Goal: Transaction & Acquisition: Purchase product/service

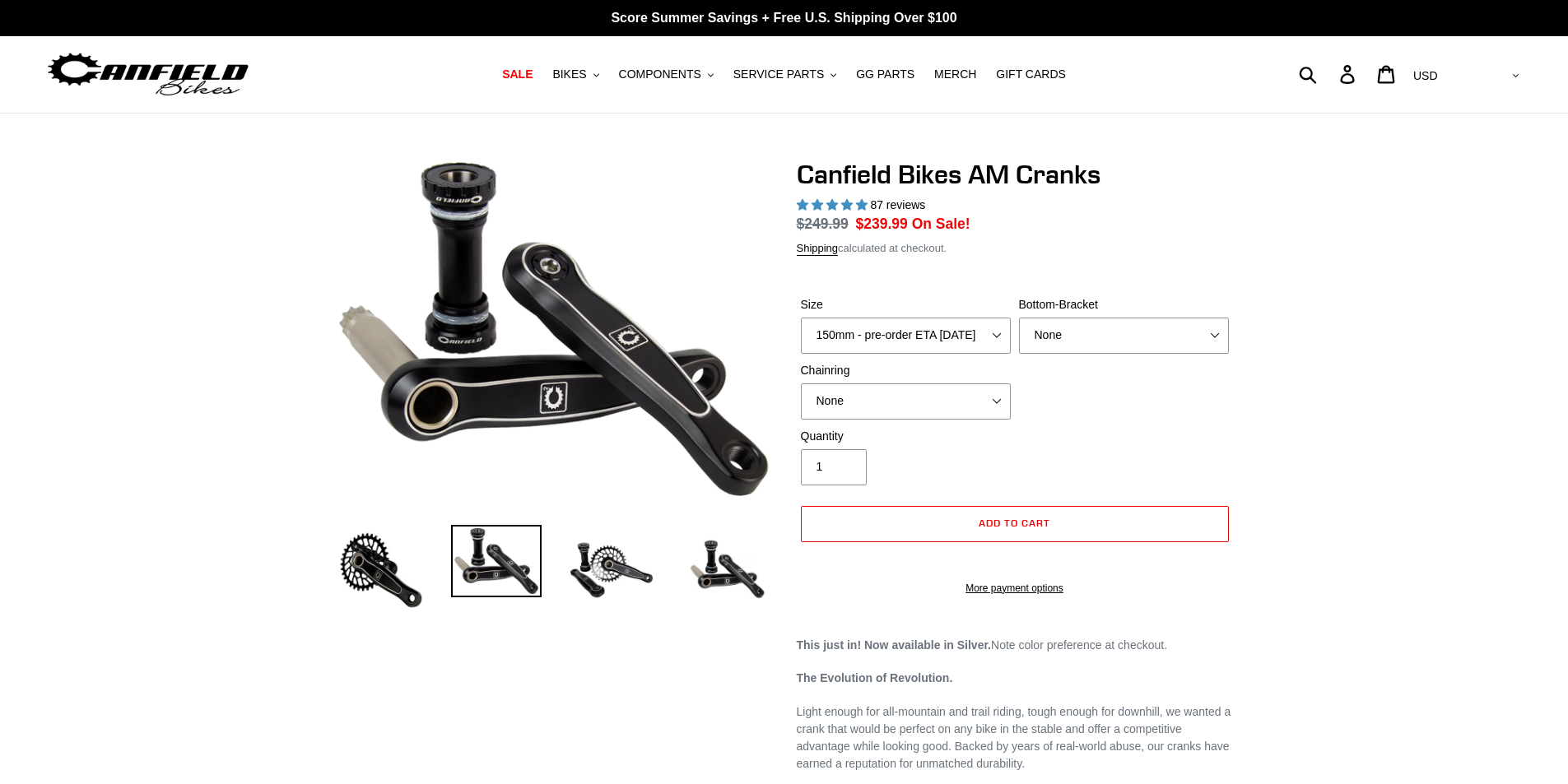
select select "highest-rating"
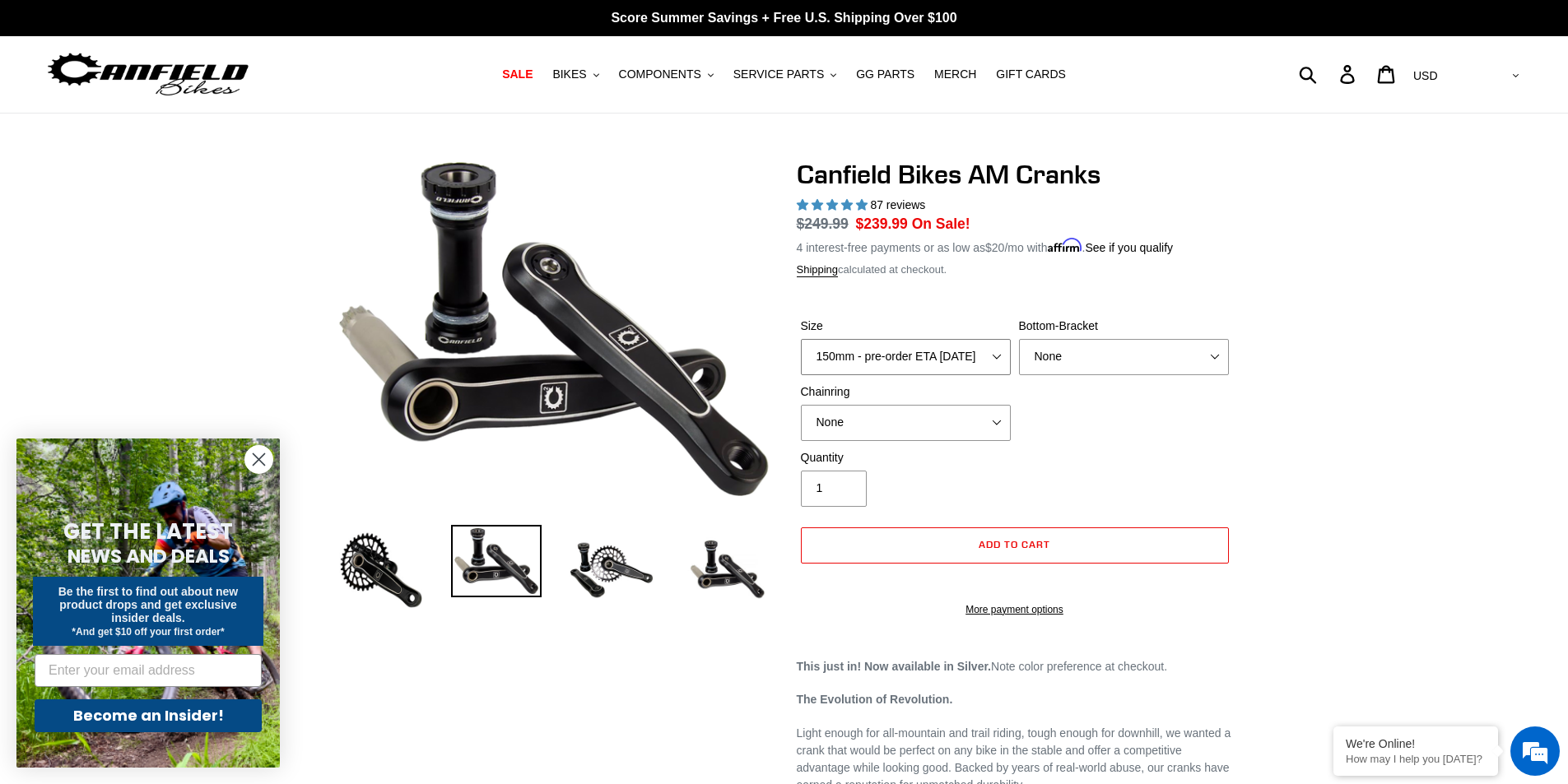
click at [896, 342] on select "150mm - pre-order ETA [DATE] 155mm - pre-order ETA [DATE] 160mm - pre-order ETA…" at bounding box center [906, 357] width 210 height 37
select select "160mm - pre-order ETA [DATE]"
click at [801, 339] on select "150mm - pre-order ETA [DATE] 155mm - pre-order ETA [DATE] 160mm - pre-order ETA…" at bounding box center [906, 357] width 210 height 37
click at [1061, 358] on select "None BSA Threaded 68/73mm Press Fit PF92" at bounding box center [1124, 357] width 210 height 37
click at [1019, 339] on select "None BSA Threaded 68/73mm Press Fit PF92" at bounding box center [1124, 357] width 210 height 37
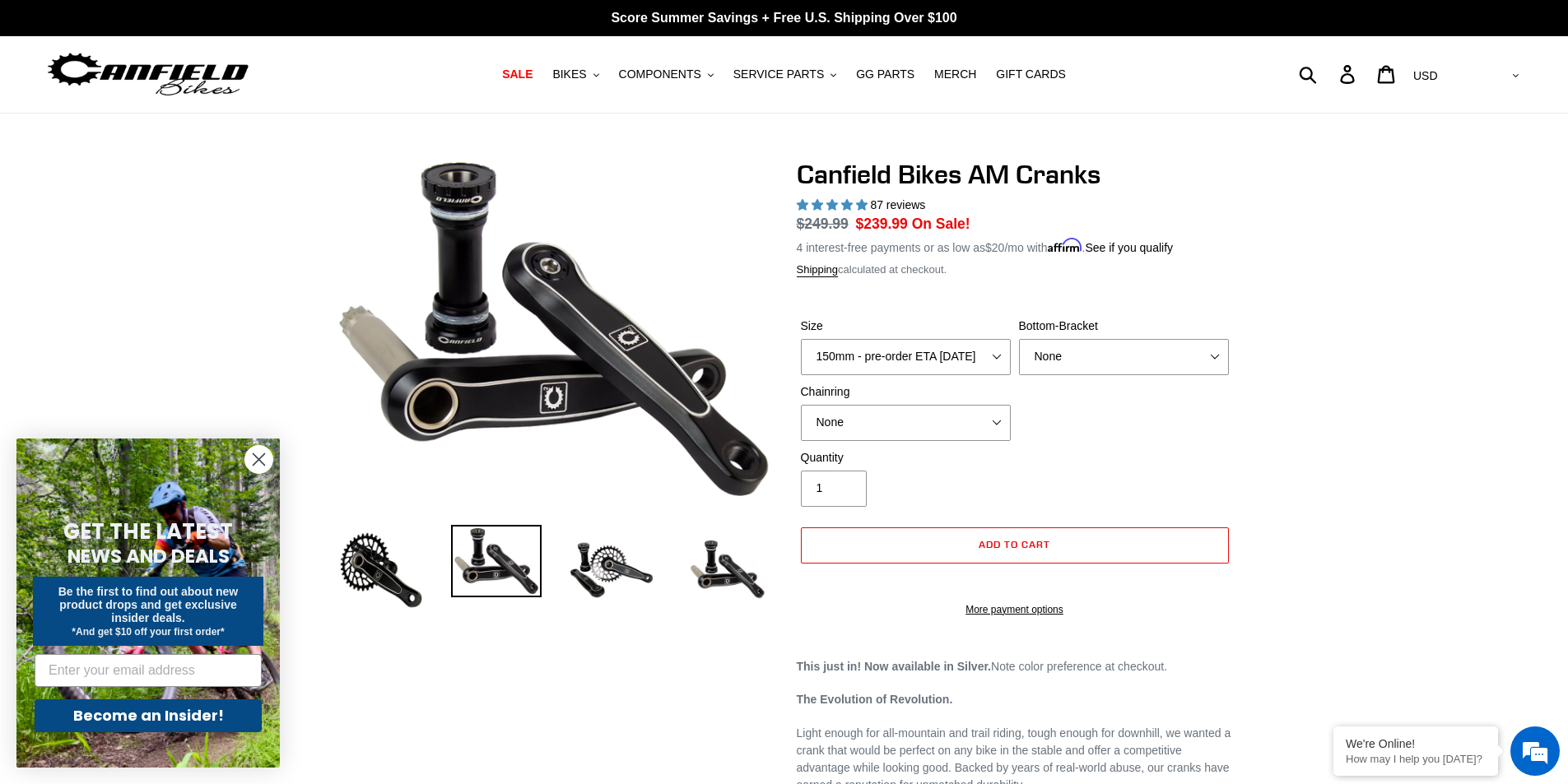
click at [1124, 445] on div "Size 150mm - pre-order ETA [DATE] 155mm - pre-order ETA [DATE] 160mm - pre-orde…" at bounding box center [1015, 383] width 436 height 132
click at [882, 414] on select "None 30t Round (Boost 148) 30t Oval (Boost 148) 32t Round (Boost 148) 32t Oval …" at bounding box center [906, 423] width 210 height 37
click at [801, 405] on select "None 30t Round (Boost 148) 30t Oval (Boost 148) 32t Round (Boost 148) 32t Oval …" at bounding box center [906, 423] width 210 height 37
click at [916, 445] on div "Size 150mm - pre-order ETA [DATE] 155mm - pre-order ETA [DATE] 160mm - pre-orde…" at bounding box center [1015, 383] width 436 height 132
click at [880, 420] on select "None 30t Round (Boost 148) 30t Oval (Boost 148) 32t Round (Boost 148) 32t Oval …" at bounding box center [906, 423] width 210 height 37
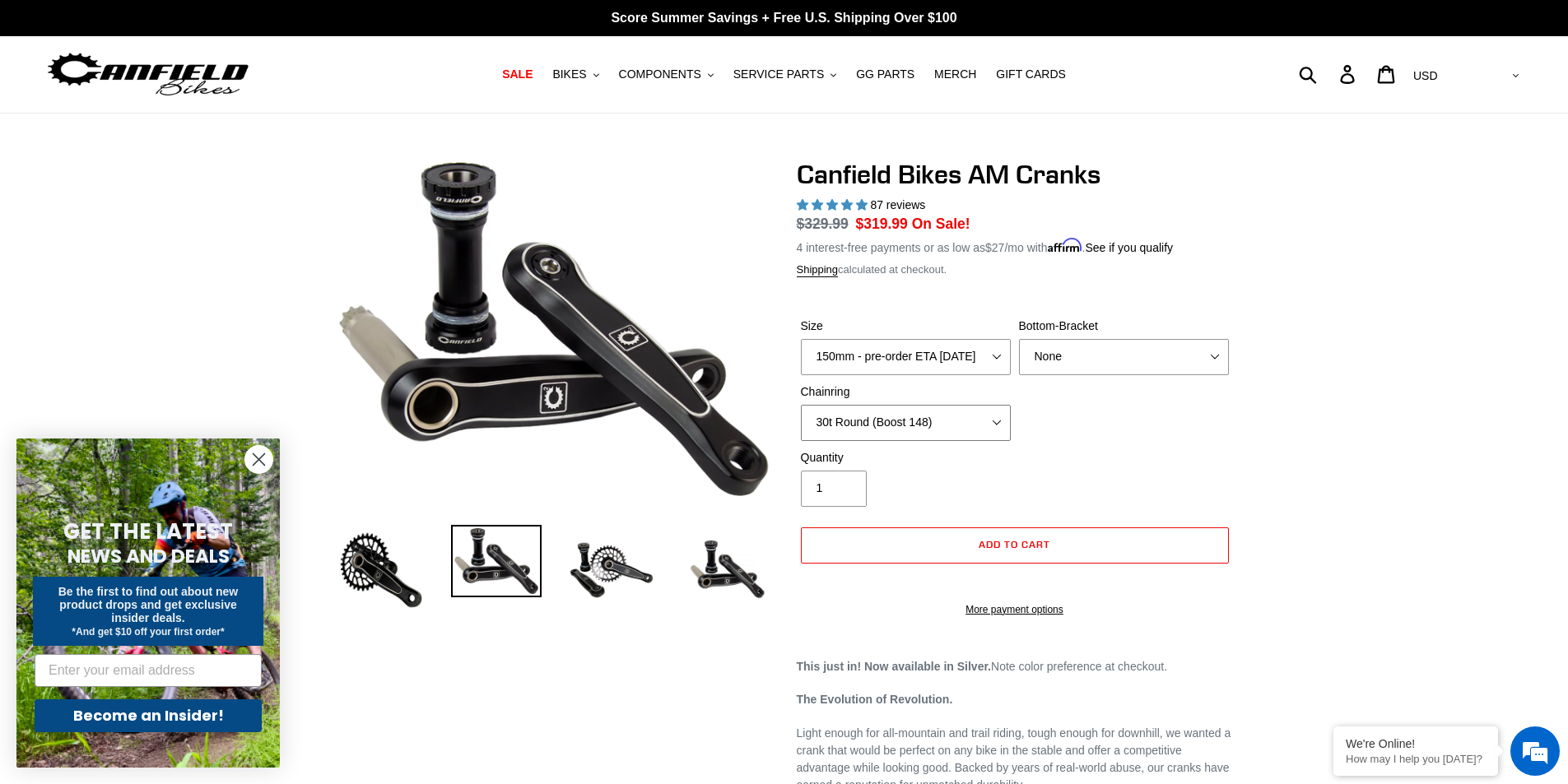
select select "None"
click at [801, 405] on select "None 30t Round (Boost 148) 30t Oval (Boost 148) 32t Round (Boost 148) 32t Oval …" at bounding box center [906, 423] width 210 height 37
